Goal: Communication & Community: Answer question/provide support

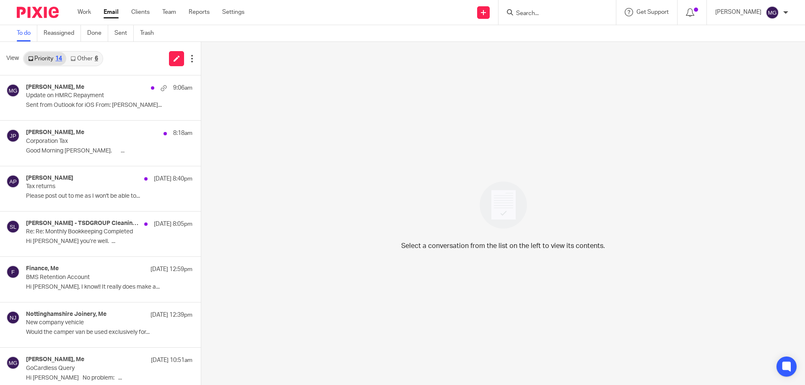
click at [96, 60] on div "6" at bounding box center [96, 59] width 3 height 6
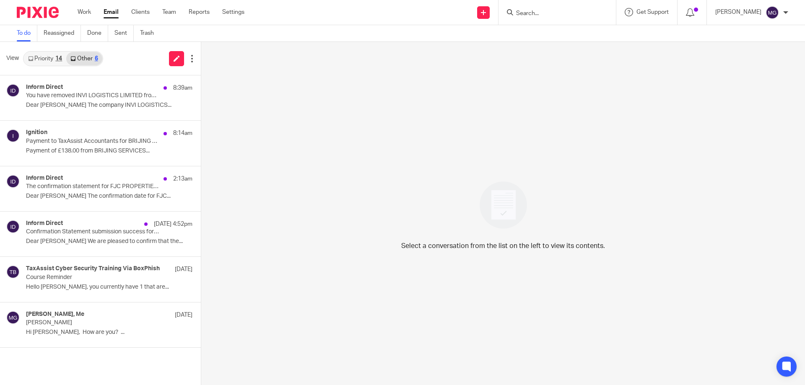
click at [60, 59] on div "14" at bounding box center [58, 59] width 7 height 6
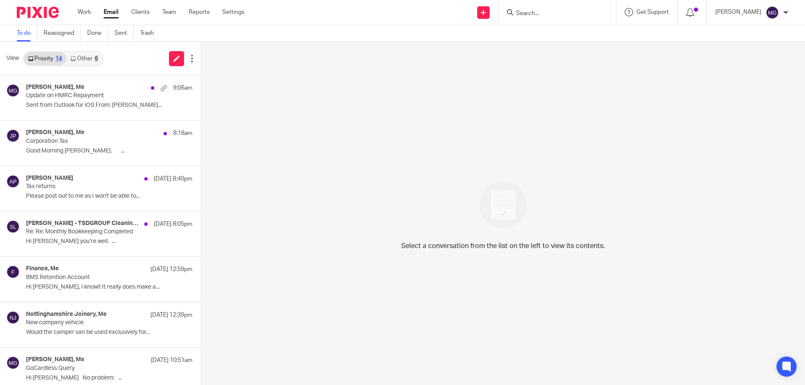
click at [73, 60] on icon at bounding box center [72, 58] width 5 height 5
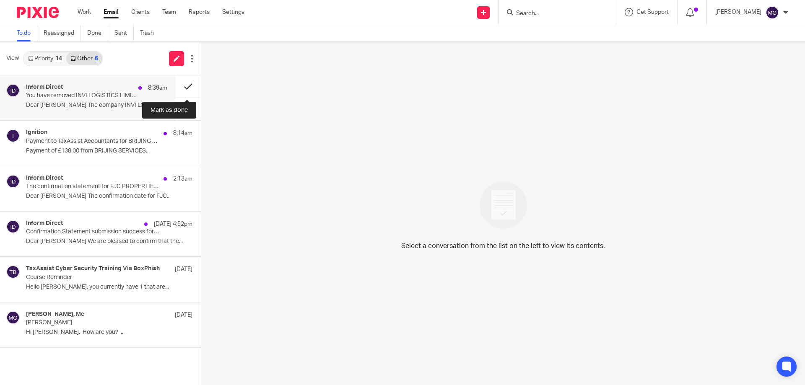
click at [182, 86] on button at bounding box center [188, 86] width 25 height 22
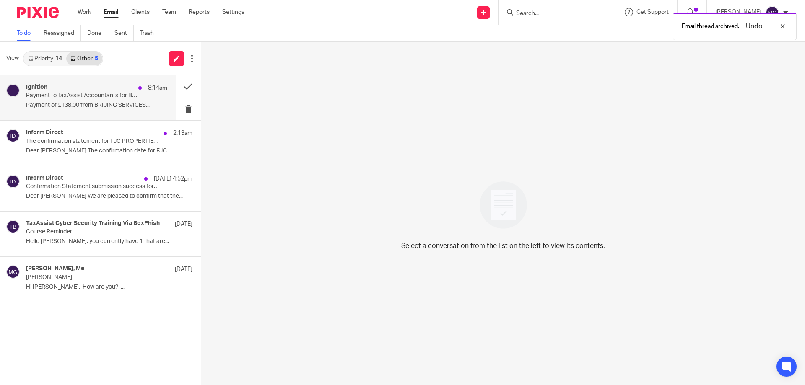
click at [109, 87] on div "Ignition 8:14am" at bounding box center [96, 88] width 141 height 8
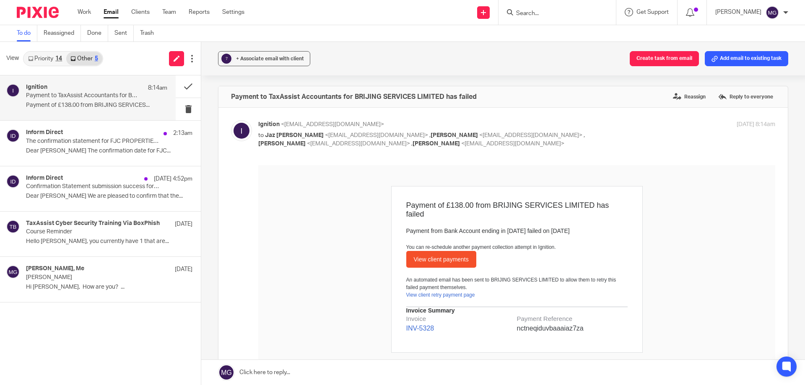
click at [124, 107] on p "Payment of £138.00 from BRIJING SERVICES..." at bounding box center [96, 105] width 141 height 7
click at [186, 85] on button at bounding box center [188, 86] width 25 height 22
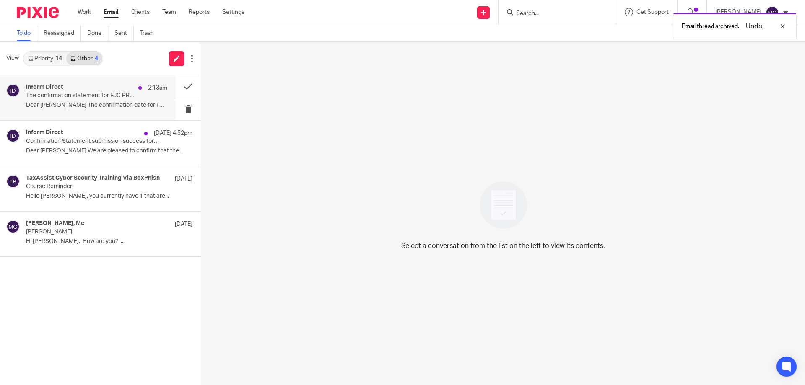
click at [118, 88] on div "Inform Direct 2:13am" at bounding box center [96, 88] width 141 height 8
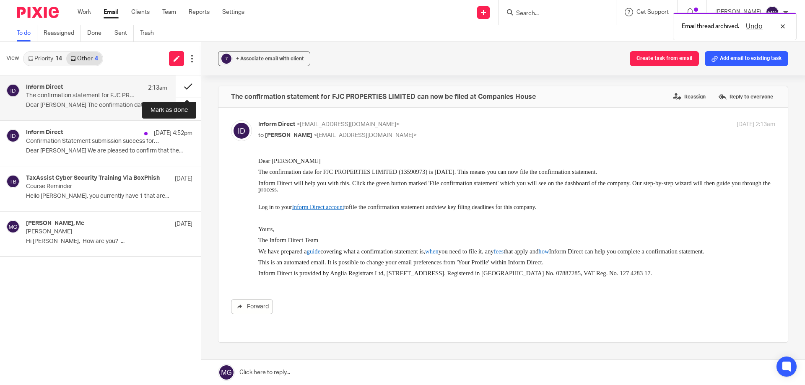
click at [191, 87] on button at bounding box center [188, 86] width 25 height 22
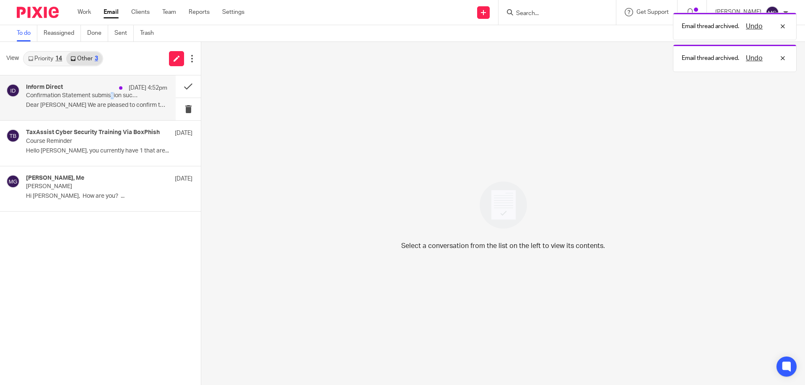
click at [106, 99] on p "Confirmation Statement submission success for JSP VIRTUAL LTD" at bounding box center [82, 95] width 113 height 7
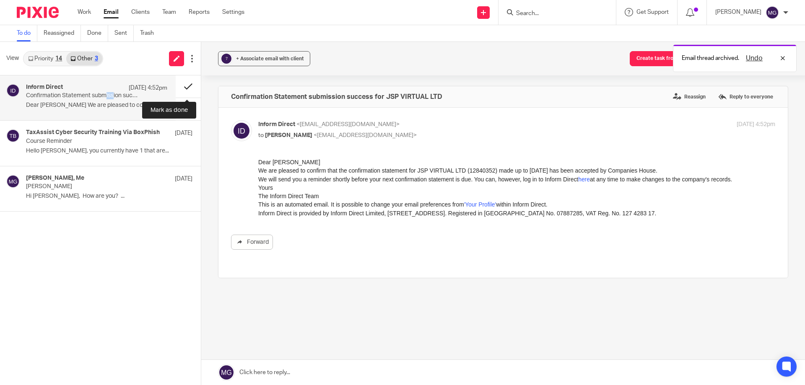
click at [181, 86] on button at bounding box center [188, 86] width 25 height 22
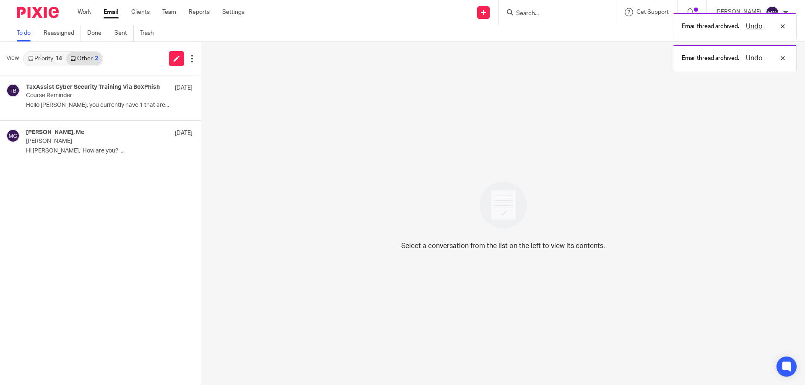
click at [47, 52] on link "Priority 14" at bounding box center [45, 58] width 42 height 13
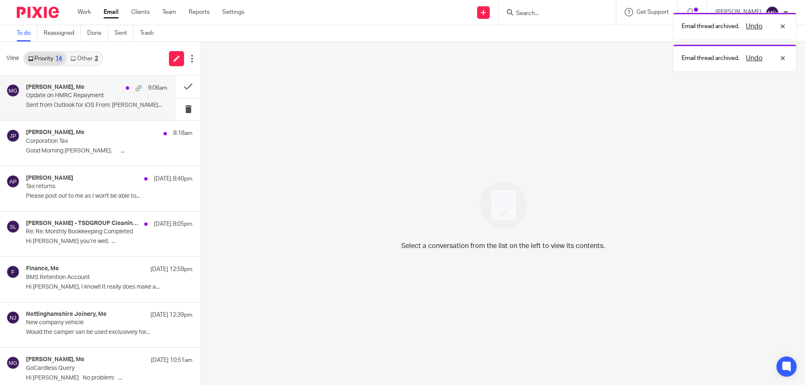
click at [133, 113] on div "tony colgan, Me 9:06am Update on HMRC Repayment Sent from Outlook for iOS From:…" at bounding box center [88, 97] width 176 height 45
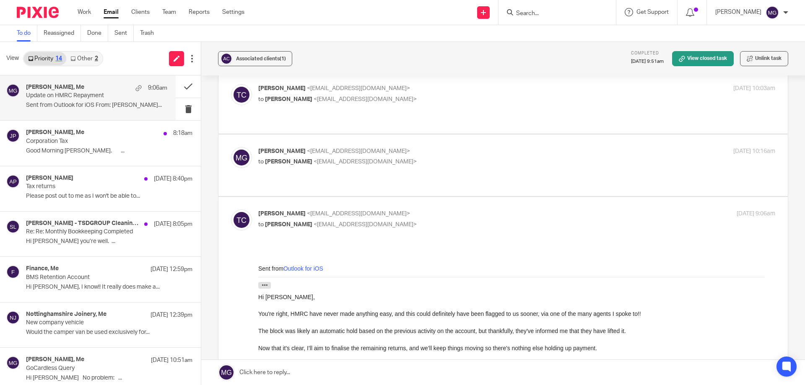
scroll to position [140, 0]
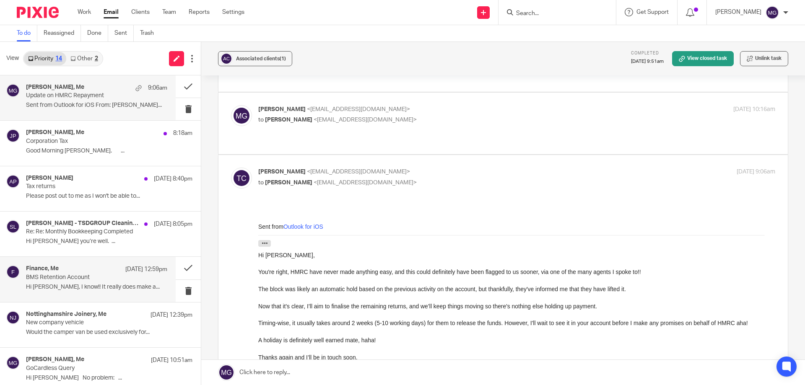
click at [66, 276] on p "BMS Retention Account" at bounding box center [82, 277] width 113 height 7
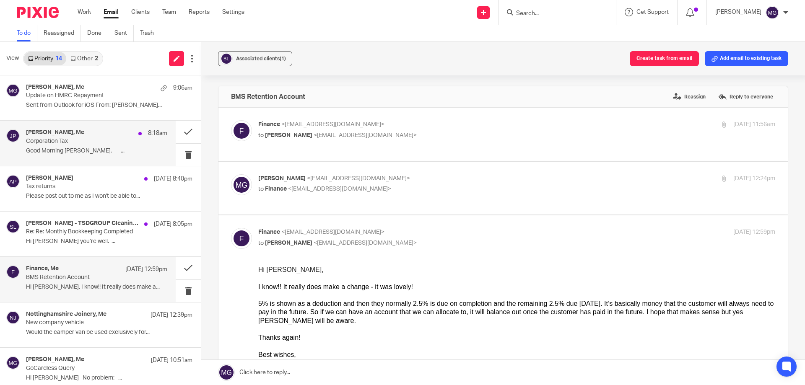
scroll to position [0, 0]
click at [671, 95] on label "Reassign" at bounding box center [689, 97] width 37 height 13
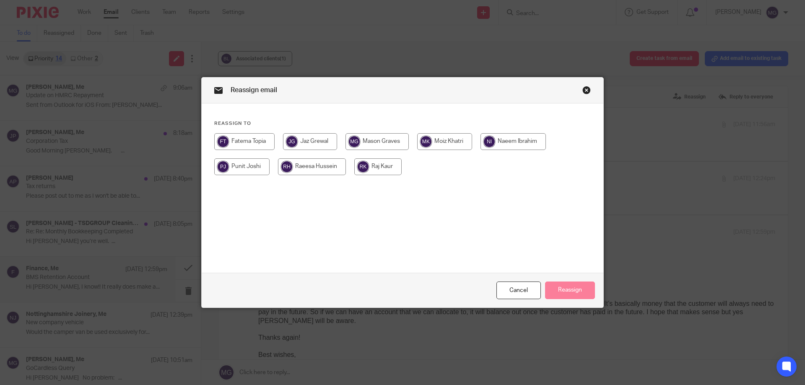
click at [326, 138] on input "radio" at bounding box center [310, 141] width 54 height 17
radio input "true"
click at [580, 290] on button "Reassign" at bounding box center [570, 291] width 50 height 18
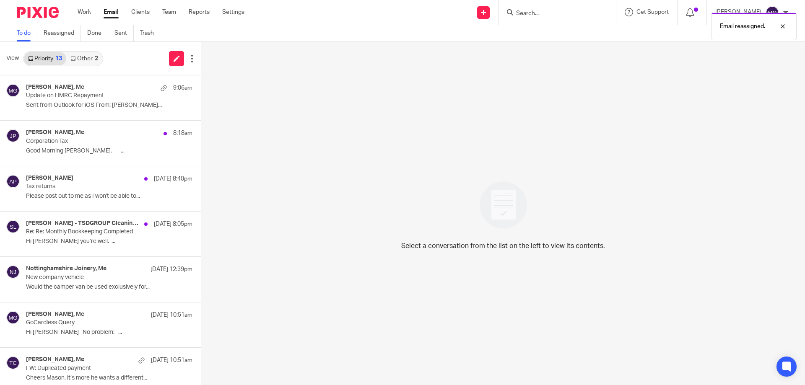
click at [73, 55] on link "Other 2" at bounding box center [84, 58] width 36 height 13
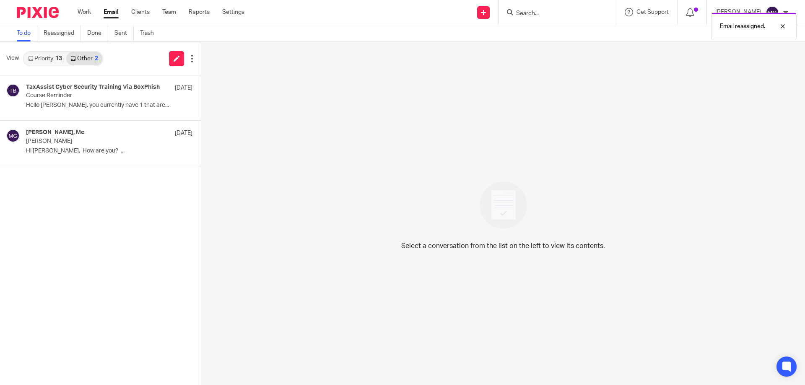
click at [49, 55] on link "Priority 13" at bounding box center [45, 58] width 42 height 13
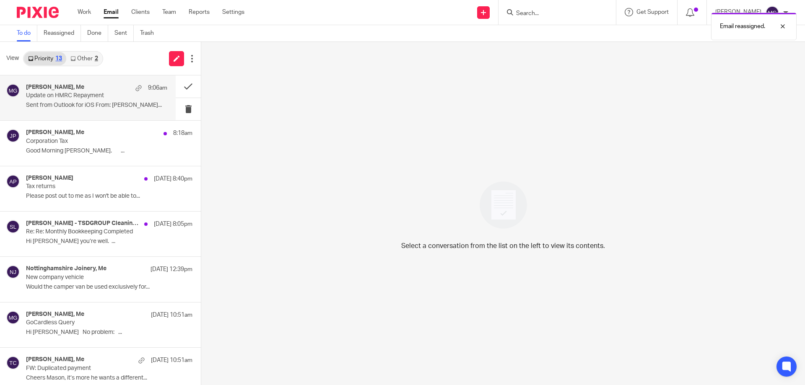
click at [77, 104] on p "Sent from Outlook for iOS From: [PERSON_NAME]..." at bounding box center [96, 105] width 141 height 7
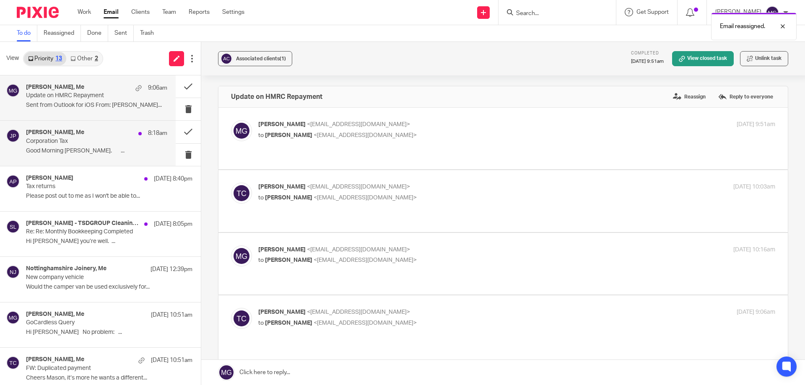
click at [91, 126] on div "jon porter, Me 8:18am Corporation Tax Good Morning Mason. ..." at bounding box center [88, 143] width 176 height 45
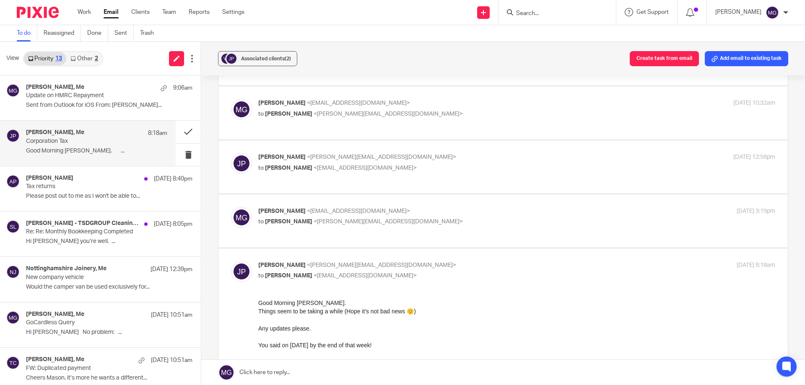
scroll to position [126, 0]
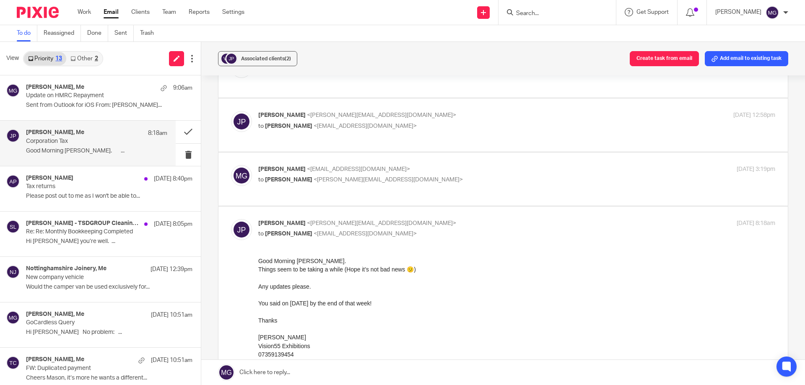
click at [88, 59] on link "Other 2" at bounding box center [84, 58] width 36 height 13
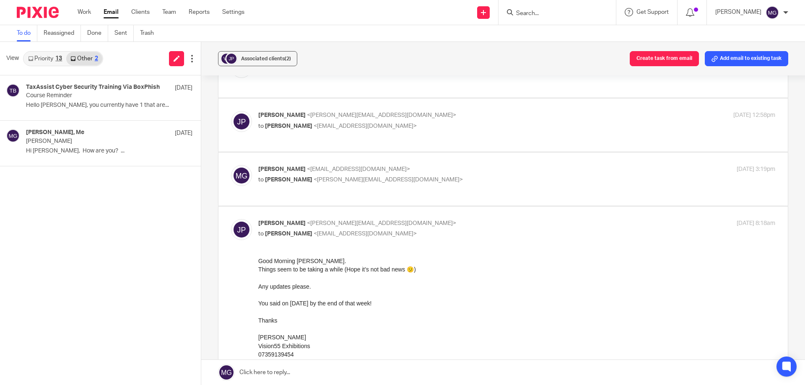
click at [62, 57] on div "13" at bounding box center [58, 59] width 7 height 6
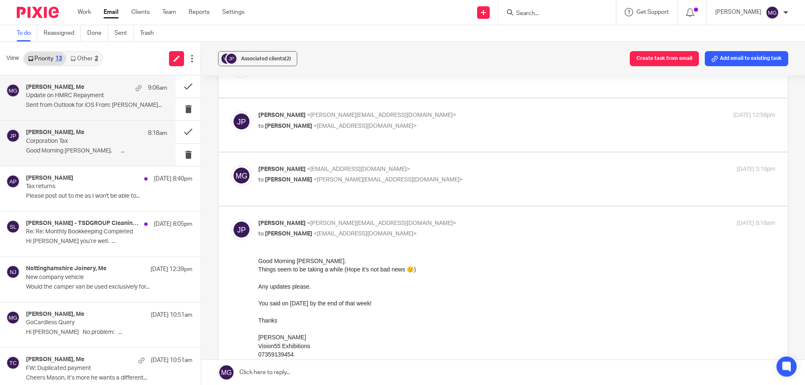
click at [79, 99] on p "Update on HMRC Repayment" at bounding box center [82, 95] width 113 height 7
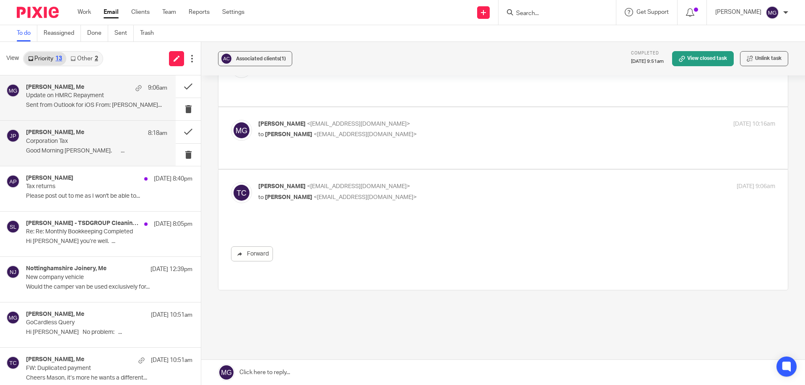
scroll to position [0, 0]
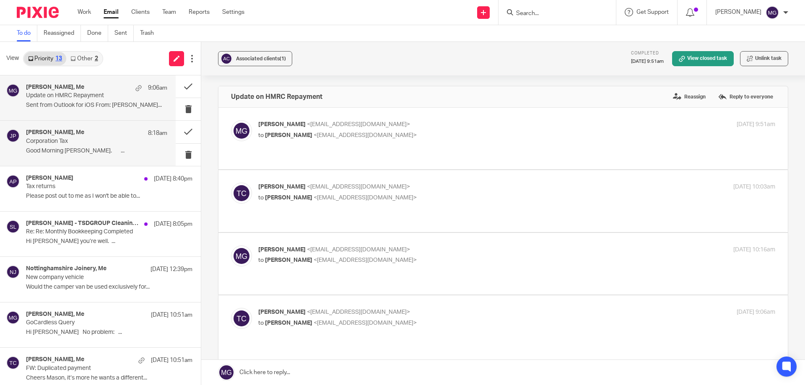
click at [62, 147] on div "jon porter, Me 8:18am Corporation Tax Good Morning Mason. ..." at bounding box center [96, 143] width 141 height 28
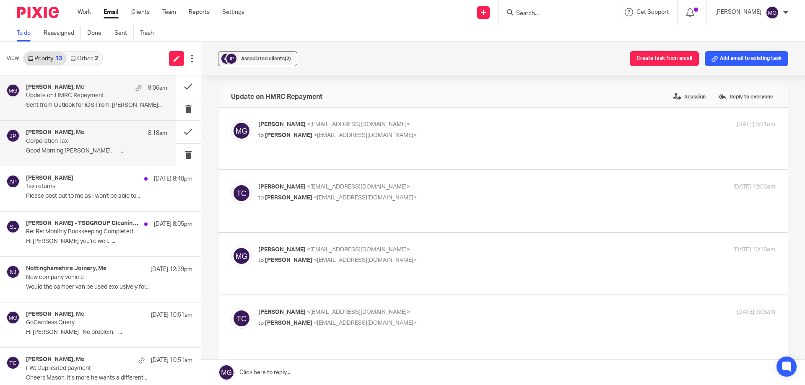
click at [65, 97] on p "Update on HMRC Repayment" at bounding box center [82, 95] width 113 height 7
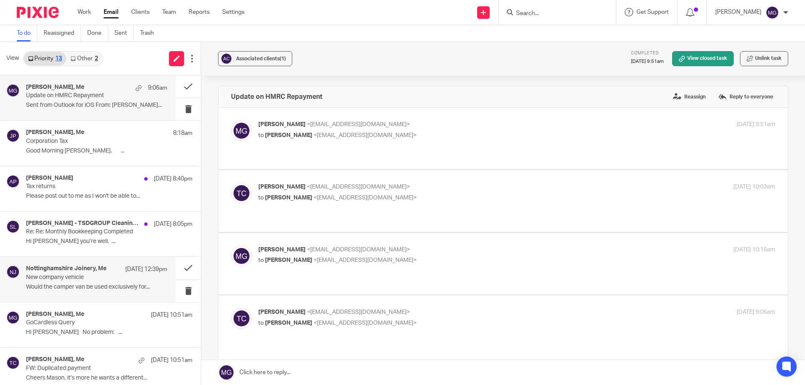
click at [46, 273] on h4 "Nottinghamshire Joinery, Me" at bounding box center [66, 268] width 80 height 7
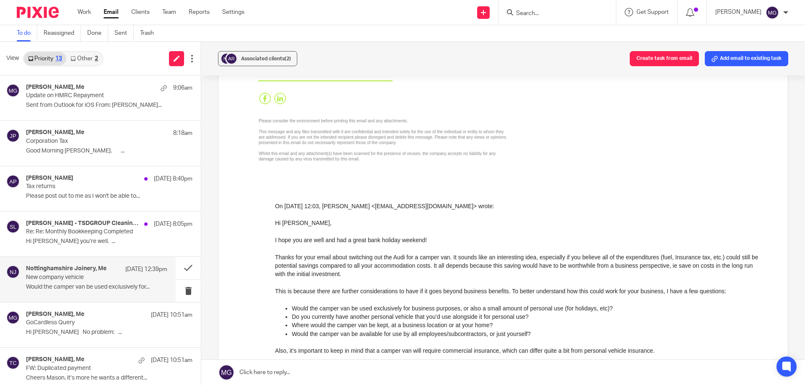
scroll to position [78, 0]
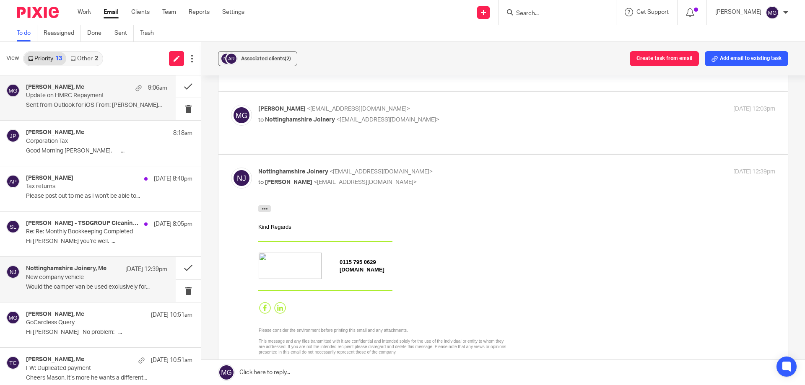
click at [86, 90] on div "tony colgan, Me 9:06am" at bounding box center [96, 88] width 141 height 8
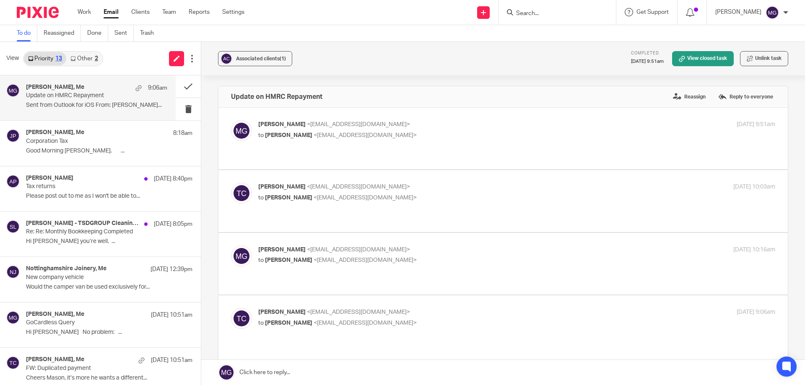
scroll to position [84, 0]
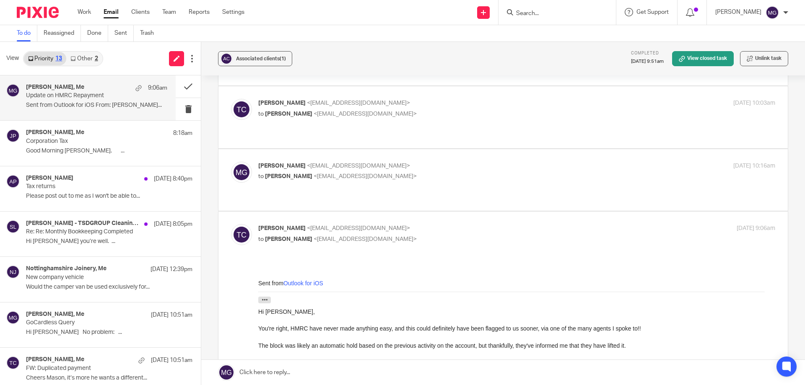
click at [315, 172] on p "to tony colgan <tonycolgan89@outlook.com>" at bounding box center [430, 176] width 345 height 9
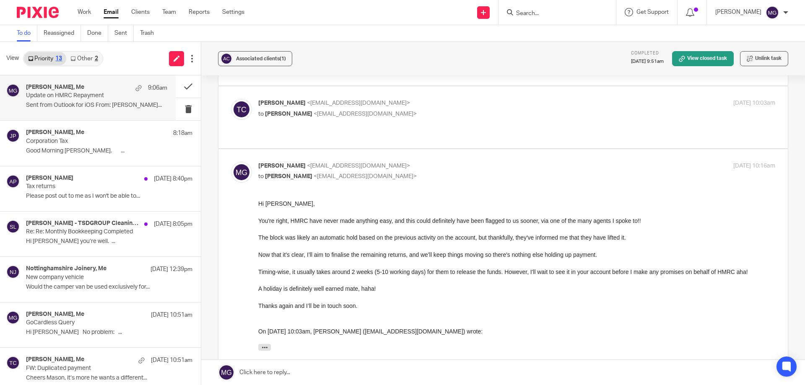
scroll to position [0, 0]
click at [315, 172] on p "to tony colgan <tonycolgan89@outlook.com>" at bounding box center [430, 176] width 345 height 9
checkbox input "false"
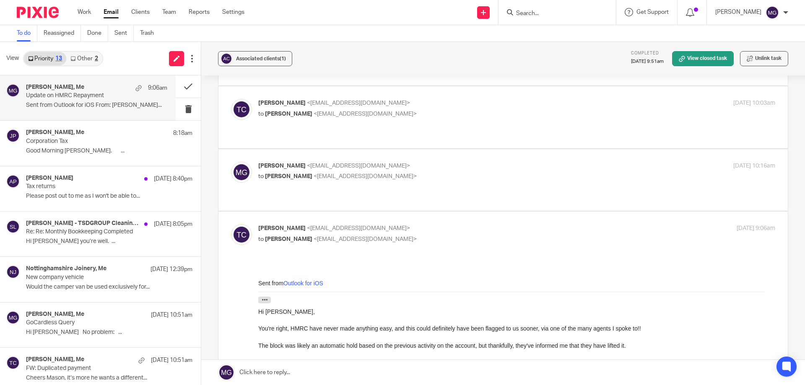
click at [463, 60] on div "Associated clients (1) Completed 18 Aug 2025 9:51am View closed task Unlink task" at bounding box center [503, 59] width 604 height 34
click at [86, 59] on link "Other 2" at bounding box center [84, 58] width 36 height 13
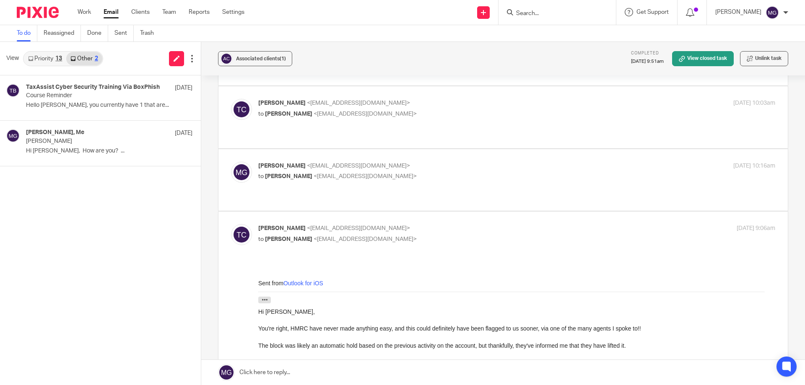
click at [42, 57] on link "Priority 13" at bounding box center [45, 58] width 42 height 13
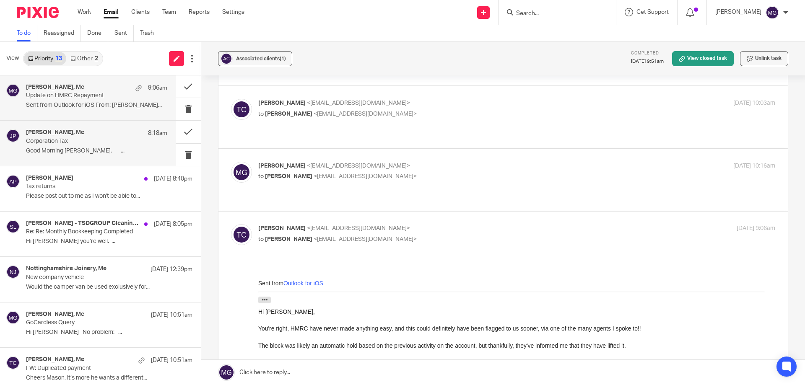
click at [81, 144] on p "Corporation Tax" at bounding box center [82, 141] width 113 height 7
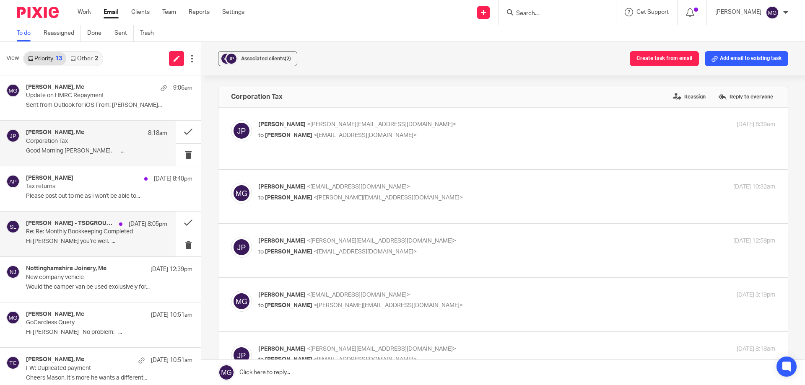
click at [92, 235] on p "Re: Re: Monthly Bookkeeping Completed" at bounding box center [82, 231] width 113 height 7
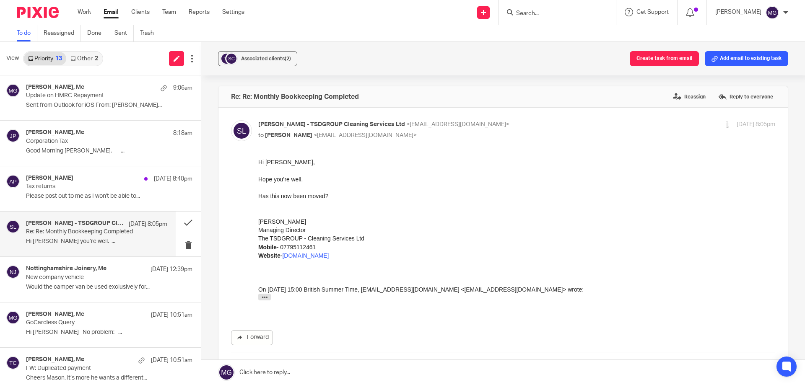
scroll to position [84, 0]
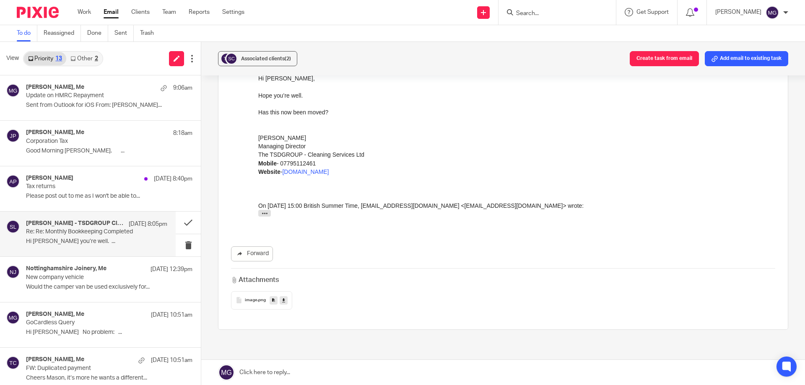
click at [262, 215] on icon "button" at bounding box center [265, 213] width 6 height 6
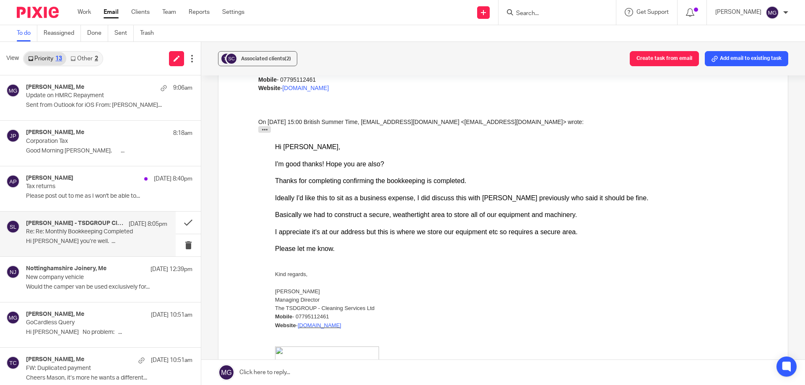
scroll to position [210, 0]
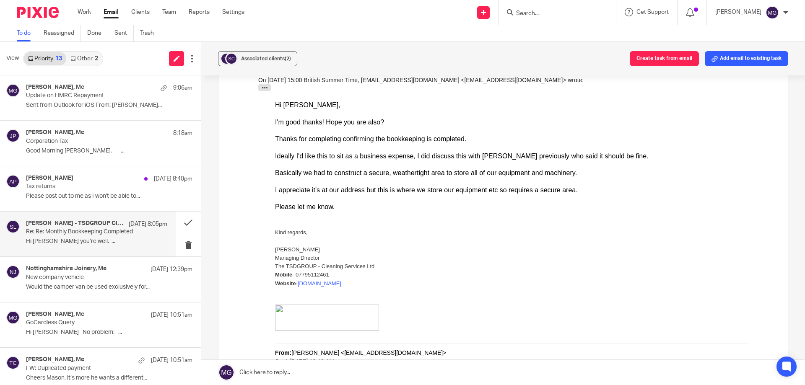
click at [91, 251] on div "Sam Cooper - TSDGROUP Cleaning Services Ltd 26 Aug 8:05pm Re: Re: Monthly Bookk…" at bounding box center [88, 234] width 176 height 45
click at [365, 379] on link at bounding box center [503, 372] width 604 height 25
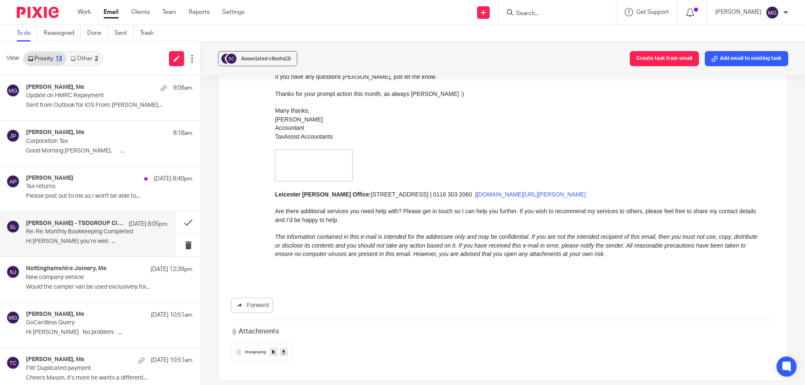
scroll to position [589, 0]
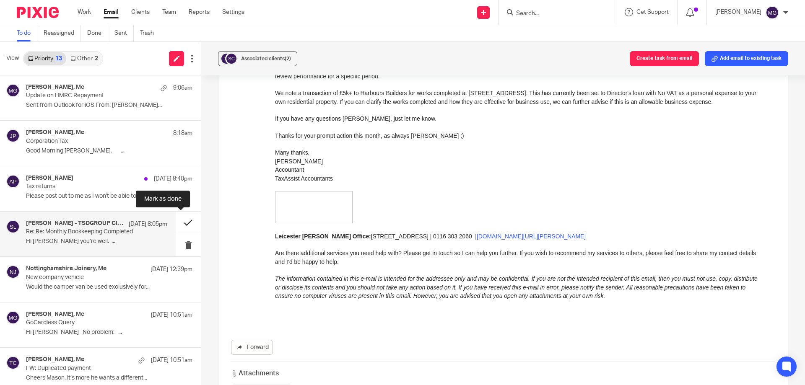
click at [177, 226] on button at bounding box center [188, 223] width 25 height 22
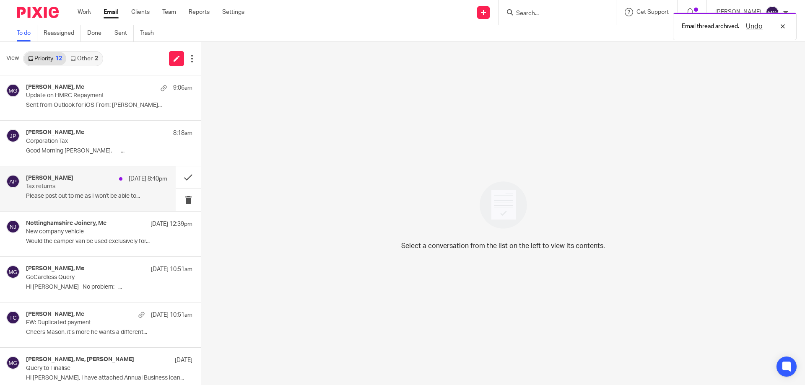
click at [48, 173] on div "Andy Preston 26 Aug 8:40pm Tax returns Please post out to me as I won't be able…" at bounding box center [88, 188] width 176 height 45
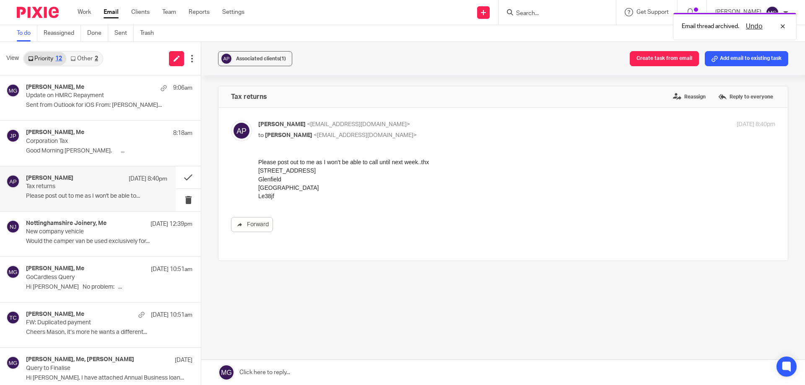
scroll to position [0, 0]
click at [91, 173] on div "Andy Preston 26 Aug 8:40pm Tax returns Please post out to me as I won't be able…" at bounding box center [88, 188] width 176 height 45
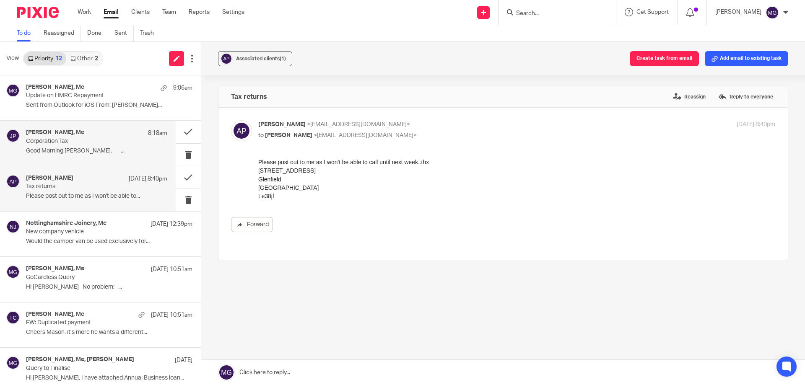
click at [93, 161] on div "jon porter, Me 8:18am Corporation Tax Good Morning Mason. ..." at bounding box center [88, 143] width 176 height 45
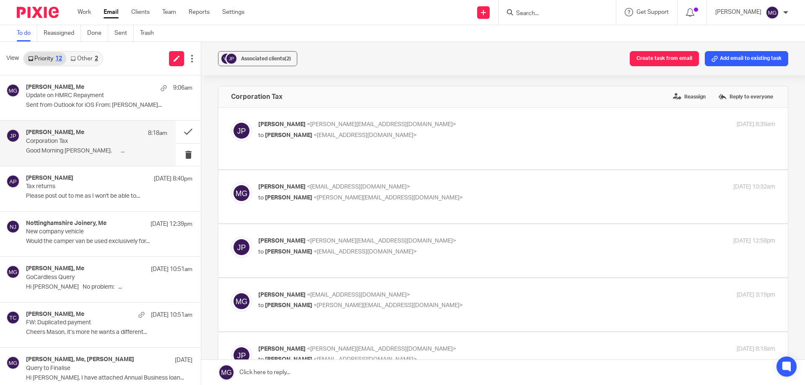
click at [295, 382] on link at bounding box center [503, 372] width 604 height 25
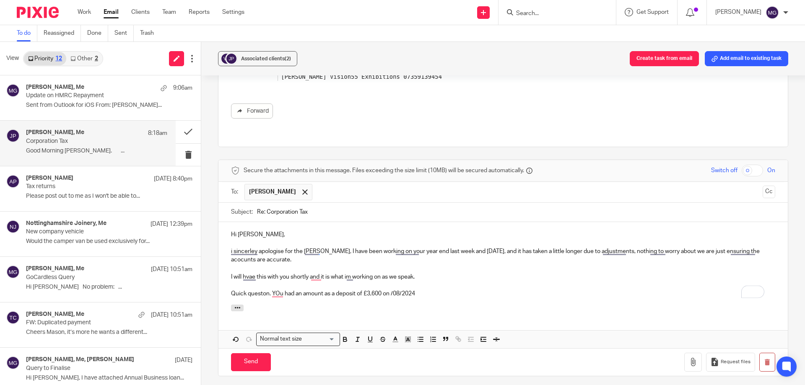
click at [392, 290] on p "Quick queston. YOu had an amount as a deposit of £3,600 on /08/2024" at bounding box center [503, 294] width 544 height 8
click at [435, 290] on p "Quick queston. YOu had an amount as a deposit of £3,600 on 08/02/2024" at bounding box center [503, 294] width 544 height 8
click at [501, 283] on div "Hi Jon, i sincerley apologise for the dealy, I have been working on your year e…" at bounding box center [502, 263] width 569 height 83
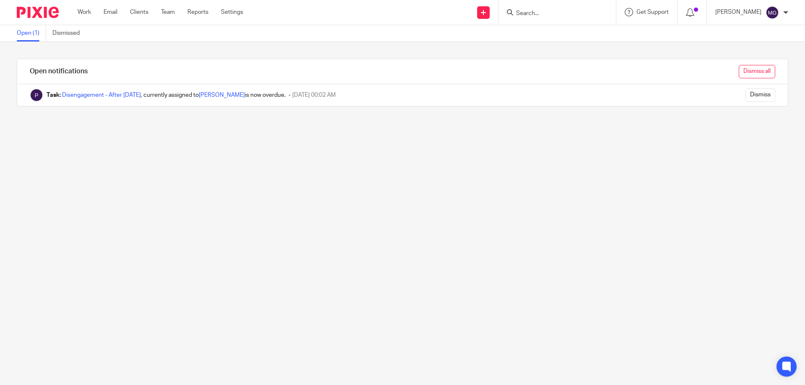
drag, startPoint x: 748, startPoint y: 60, endPoint x: 750, endPoint y: 68, distance: 8.5
click at [749, 62] on div "Dismiss all" at bounding box center [448, 71] width 679 height 25
click at [750, 68] on input "Dismiss all" at bounding box center [757, 71] width 36 height 13
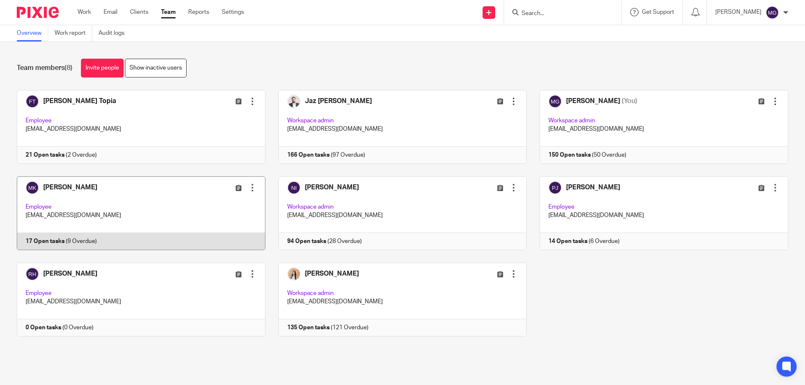
click at [156, 210] on link at bounding box center [135, 214] width 262 height 74
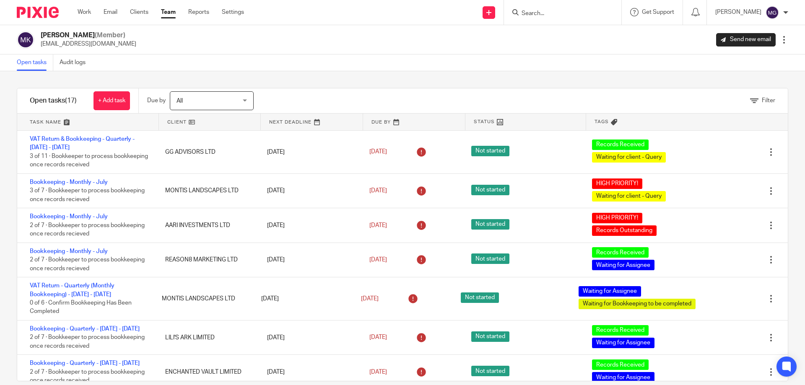
click at [47, 121] on link at bounding box center [87, 122] width 141 height 17
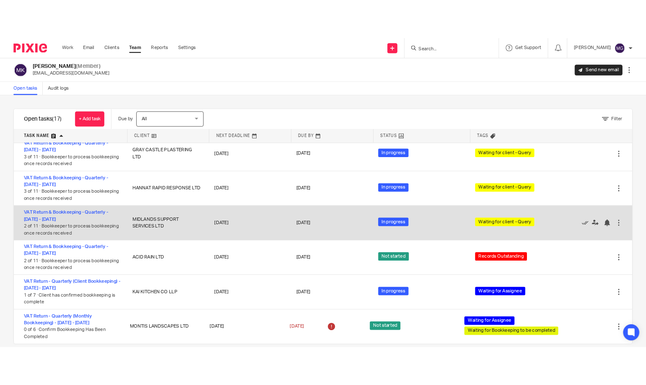
scroll to position [372, 0]
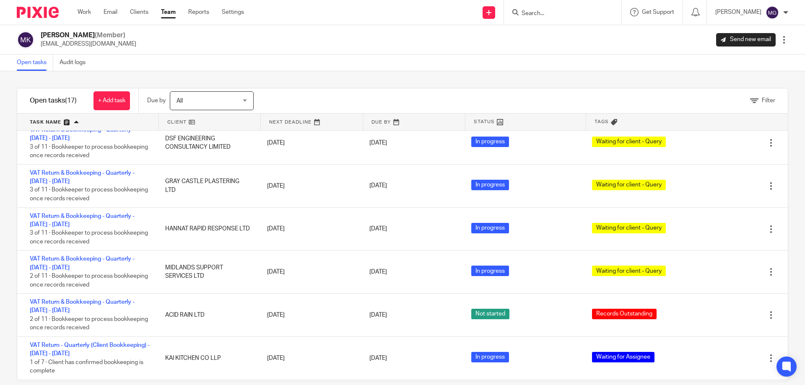
click at [592, 65] on div "Open tasks Audit logs" at bounding box center [402, 63] width 805 height 17
click at [585, 11] on input "Search" at bounding box center [558, 14] width 75 height 8
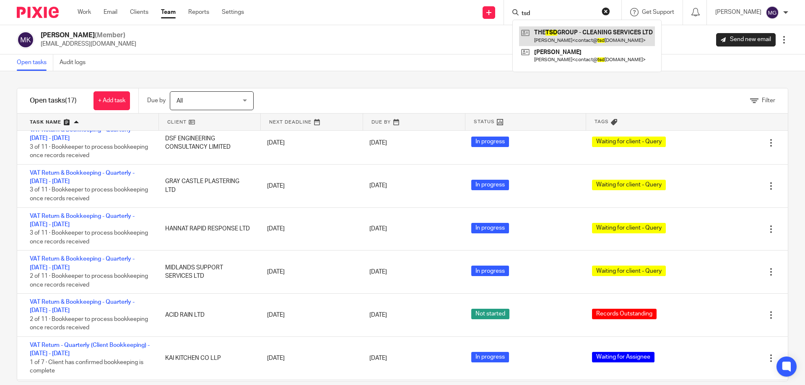
type input "tsd"
click at [581, 36] on link at bounding box center [587, 35] width 136 height 19
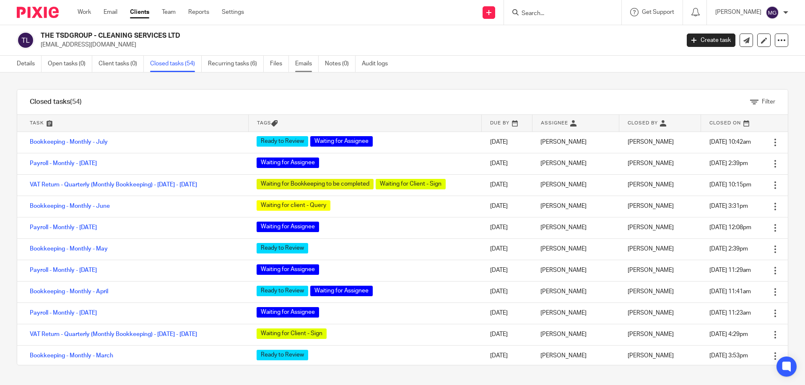
click at [302, 60] on link "Emails" at bounding box center [306, 64] width 23 height 16
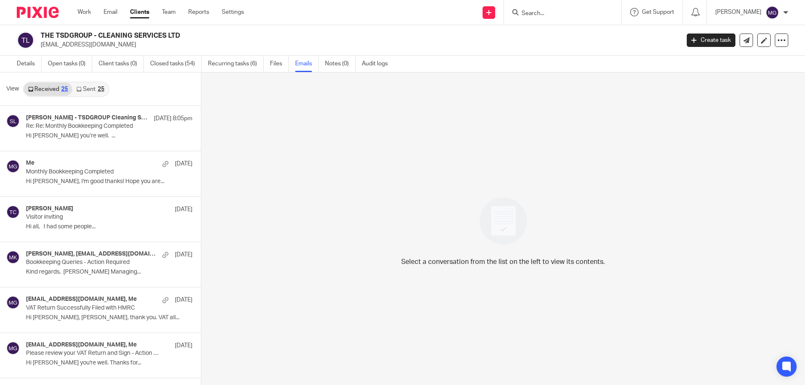
click at [57, 124] on p "Re: Re: Monthly Bookkeeping Completed" at bounding box center [92, 126] width 133 height 7
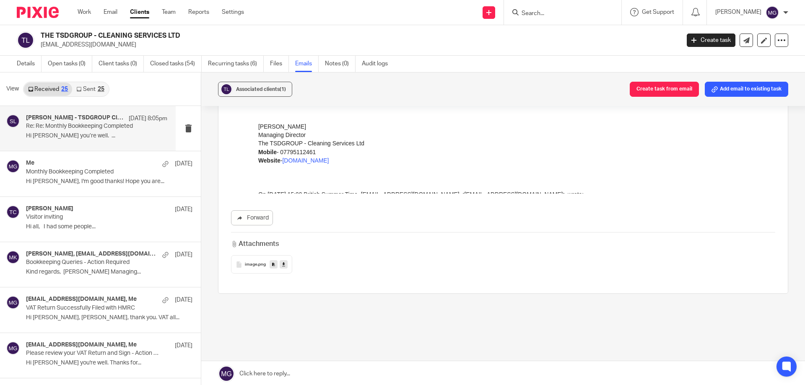
scroll to position [142, 0]
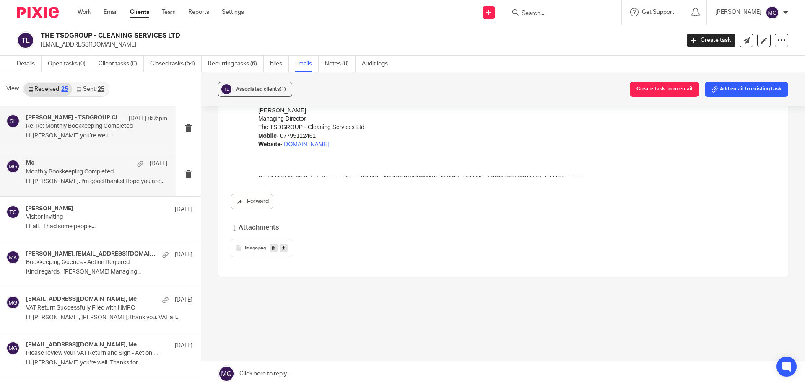
click at [113, 164] on div "Me [DATE]" at bounding box center [96, 164] width 141 height 8
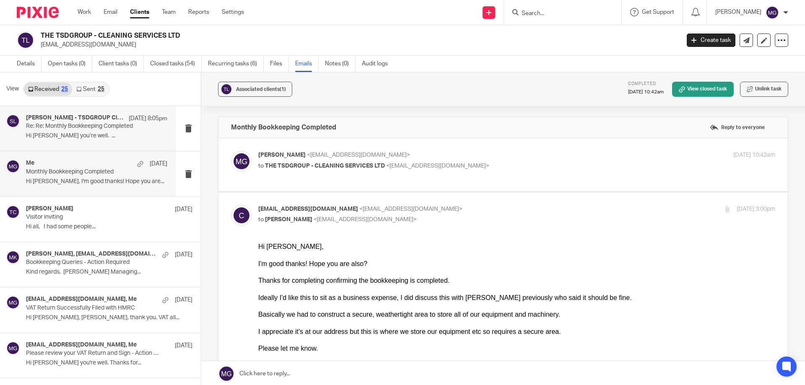
scroll to position [0, 0]
click at [389, 149] on label at bounding box center [502, 164] width 569 height 53
click at [231, 151] on input "checkbox" at bounding box center [231, 151] width 0 height 0
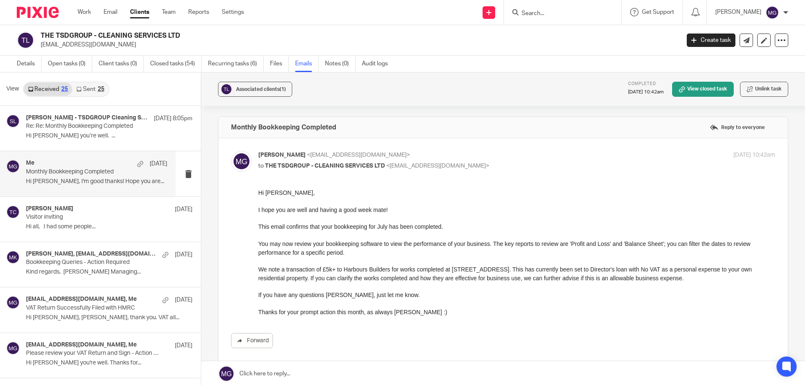
click at [393, 158] on p "[PERSON_NAME] <[EMAIL_ADDRESS][DOMAIN_NAME]>" at bounding box center [430, 155] width 345 height 9
checkbox input "false"
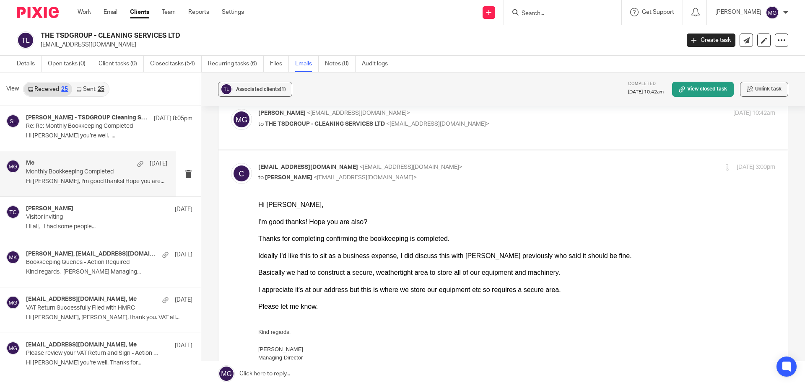
scroll to position [126, 0]
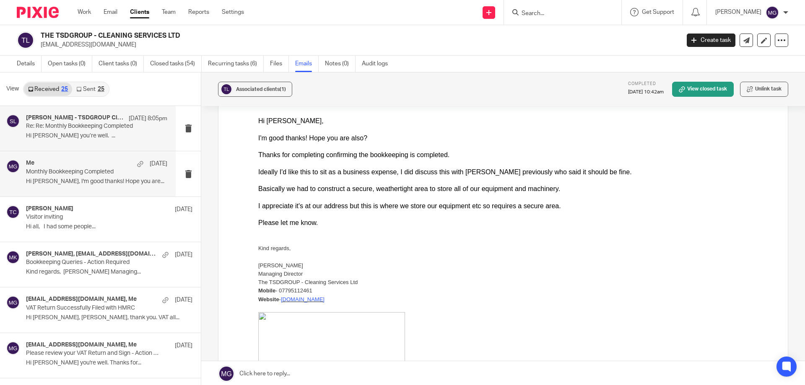
click at [103, 138] on p "Hi [PERSON_NAME] you’re well. ..." at bounding box center [96, 135] width 141 height 7
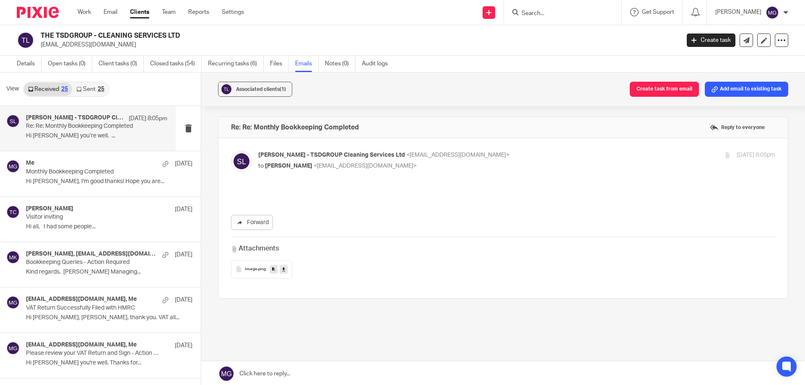
scroll to position [0, 0]
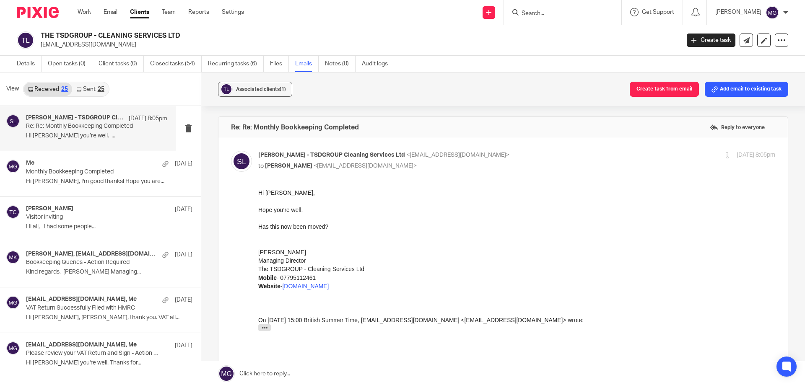
click at [296, 371] on link at bounding box center [503, 373] width 604 height 25
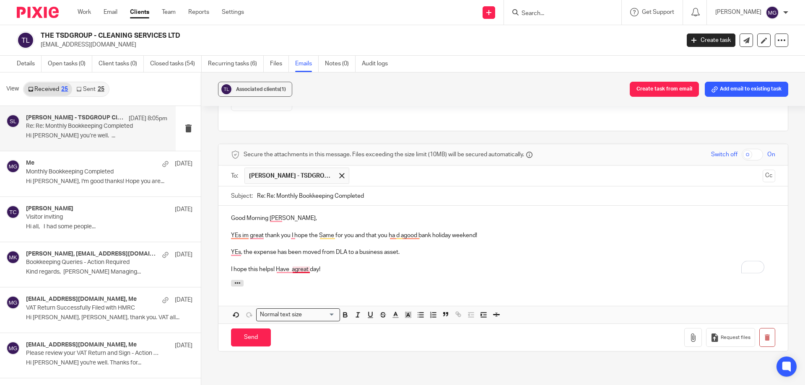
click at [295, 267] on p "I hope this helps! Have agreat day!" at bounding box center [503, 269] width 544 height 8
click at [265, 235] on p "Yes, I'm great, thank you I hope the Same for you and that you ha d agood bank …" at bounding box center [503, 235] width 544 height 8
drag, startPoint x: 400, startPoint y: 246, endPoint x: 405, endPoint y: 246, distance: 4.2
click at [401, 246] on p "To enrich screen reader interactions, please activate Accessibility in Grammarl…" at bounding box center [503, 244] width 544 height 8
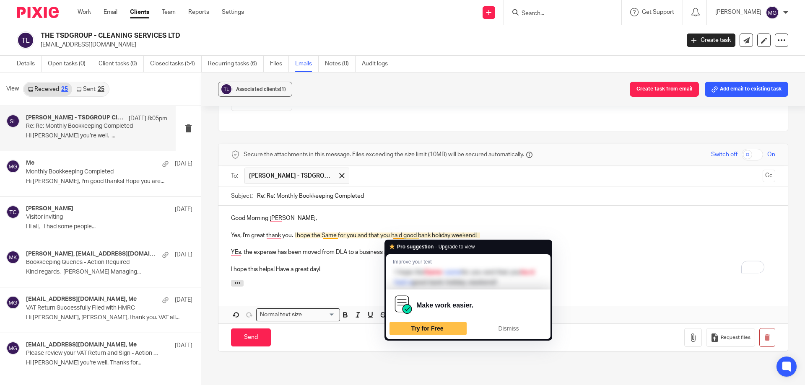
click at [399, 235] on p "Yes, I'm great thank you. I hope the Same for you and that you ha d good bank h…" at bounding box center [503, 235] width 544 height 8
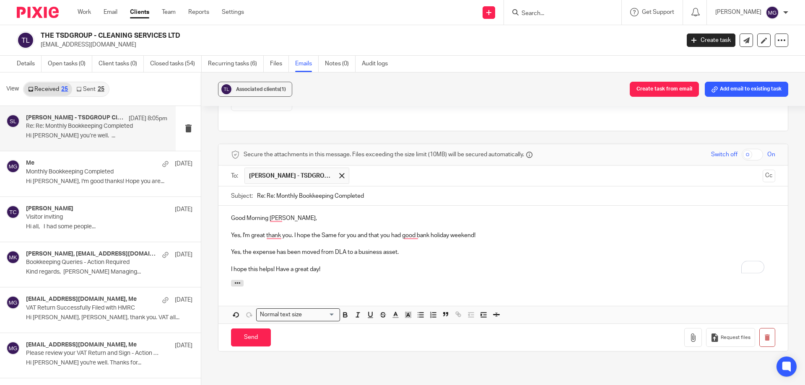
click at [322, 266] on p "I hope this helps! Have a great day!" at bounding box center [503, 269] width 544 height 8
click at [426, 274] on div "Good Morning [PERSON_NAME], Yes, I'm great thank you. I hope the Same for you a…" at bounding box center [502, 243] width 569 height 74
click at [331, 271] on p "I hope this helps! Have a great day!" at bounding box center [503, 269] width 544 height 8
click at [239, 337] on input "Send" at bounding box center [251, 338] width 40 height 18
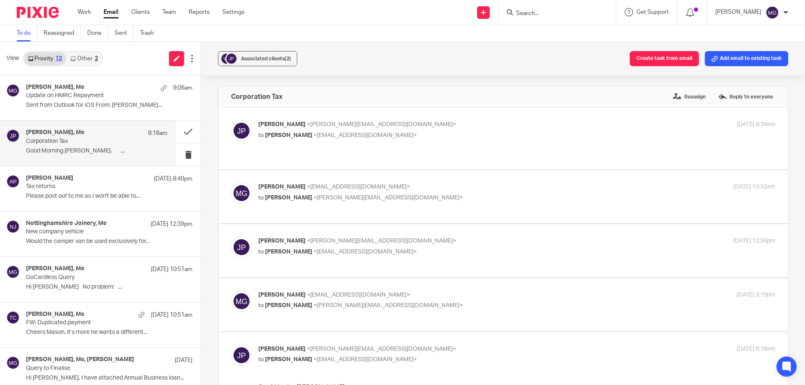
scroll to position [599, 0]
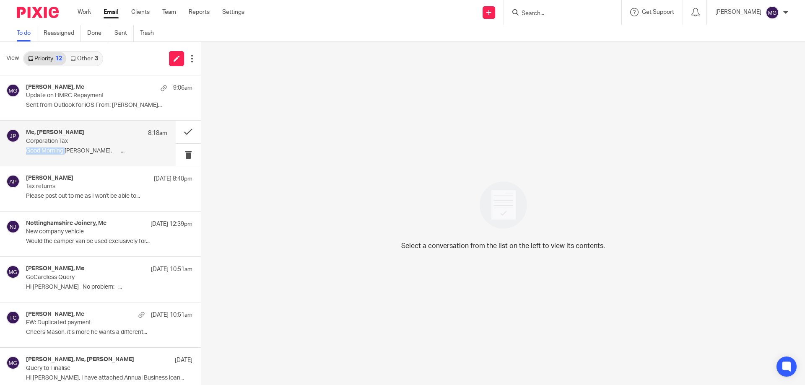
click at [68, 146] on div "Me, [PERSON_NAME] 8:18am Corporation Tax Good Morning [PERSON_NAME]. ..." at bounding box center [96, 143] width 141 height 28
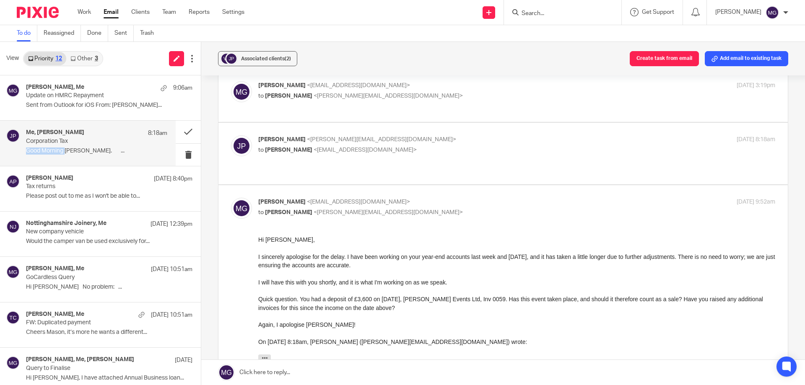
scroll to position [293, 0]
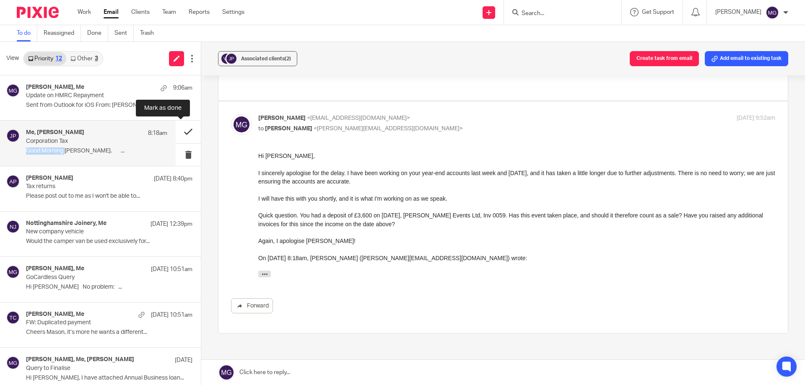
drag, startPoint x: 177, startPoint y: 130, endPoint x: 280, endPoint y: 21, distance: 150.1
click at [177, 130] on button at bounding box center [188, 132] width 25 height 22
